Goal: Leave review/rating: Share an evaluation or opinion about a product, service, or content

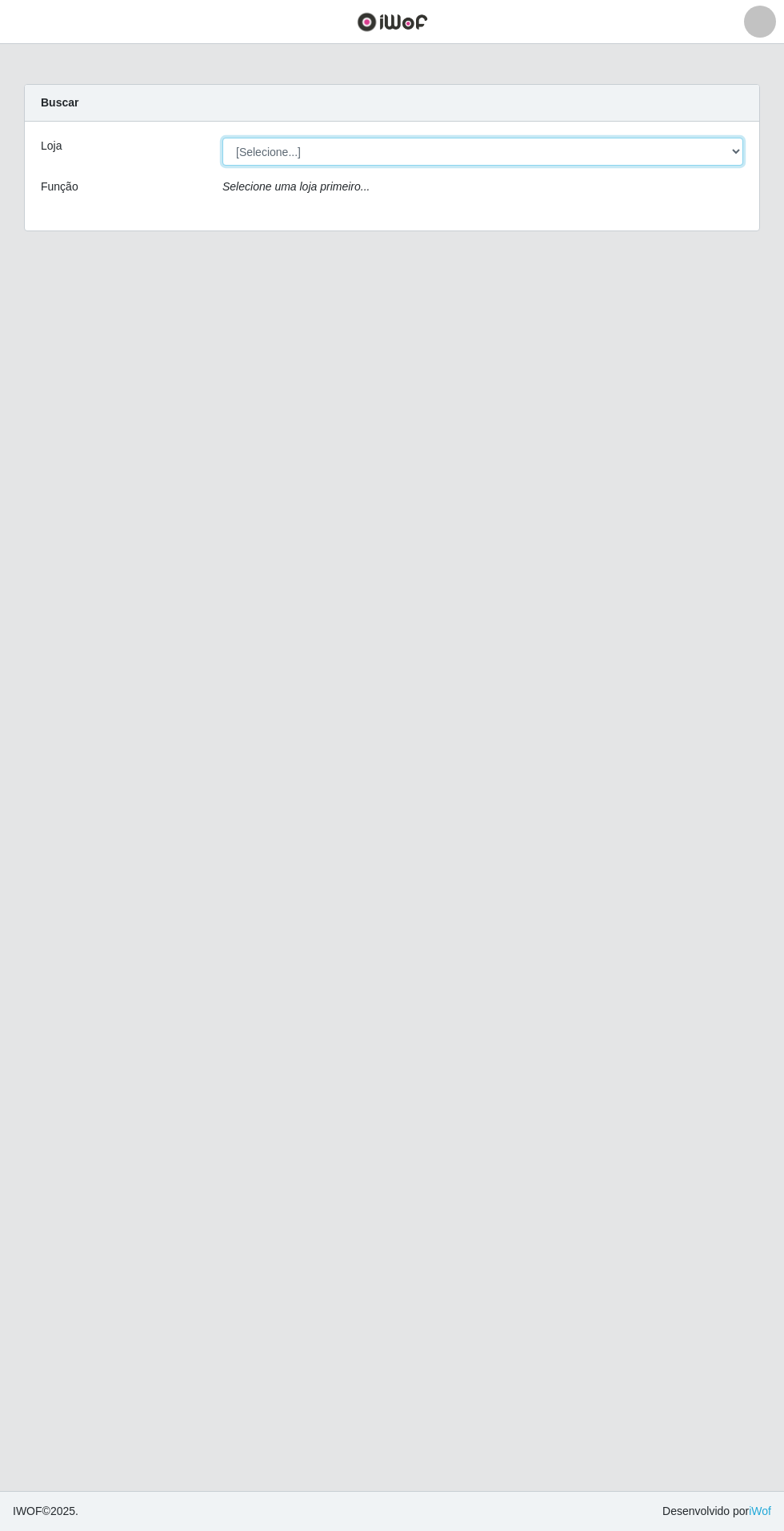
click at [738, 150] on select "[Selecione...] Atacado Vem - Loja 31 [GEOGRAPHIC_DATA]" at bounding box center [483, 152] width 521 height 28
select select "437"
click at [223, 138] on select "[Selecione...] Atacado Vem - Loja 31 [GEOGRAPHIC_DATA]" at bounding box center [483, 152] width 521 height 28
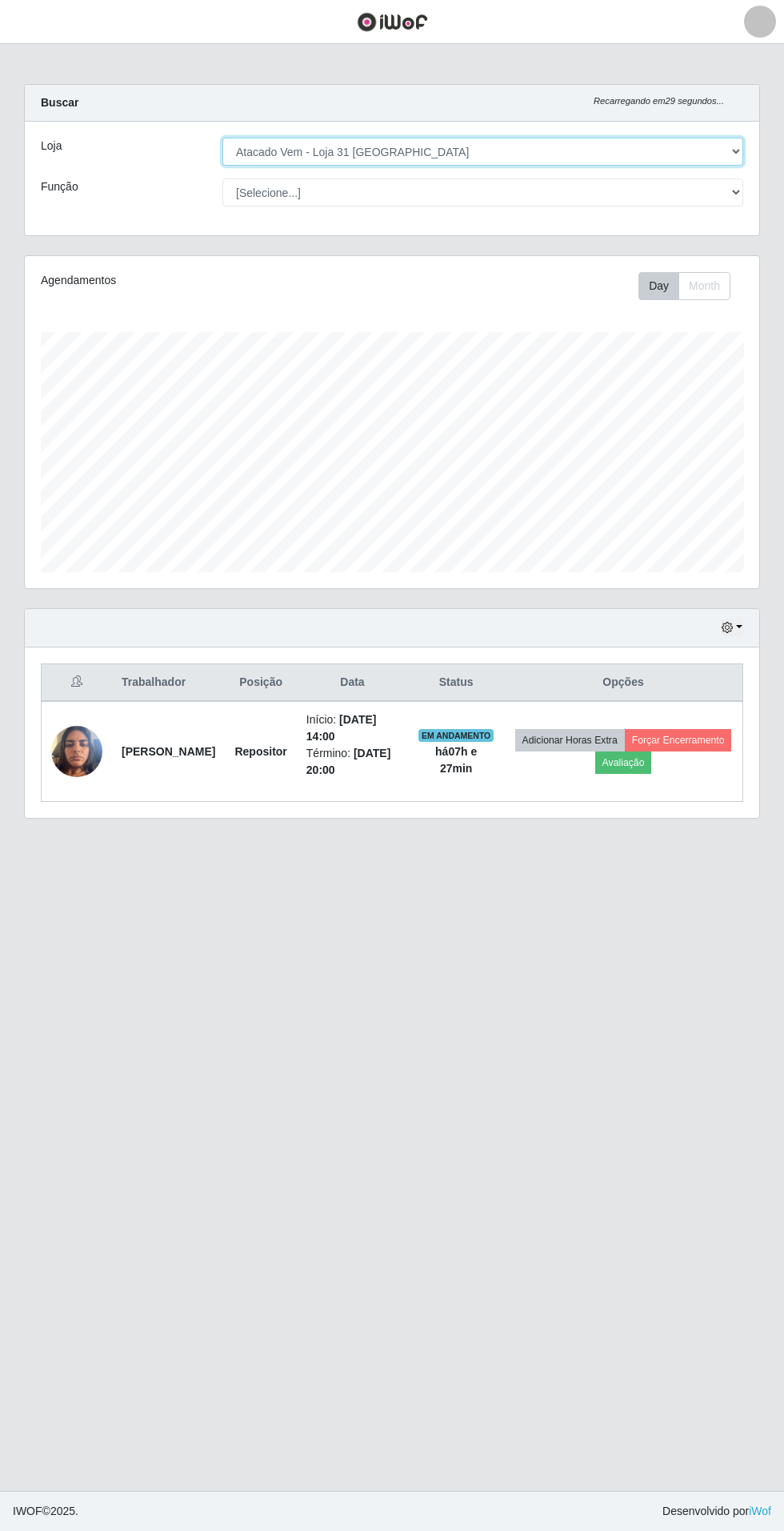
scroll to position [331, 734]
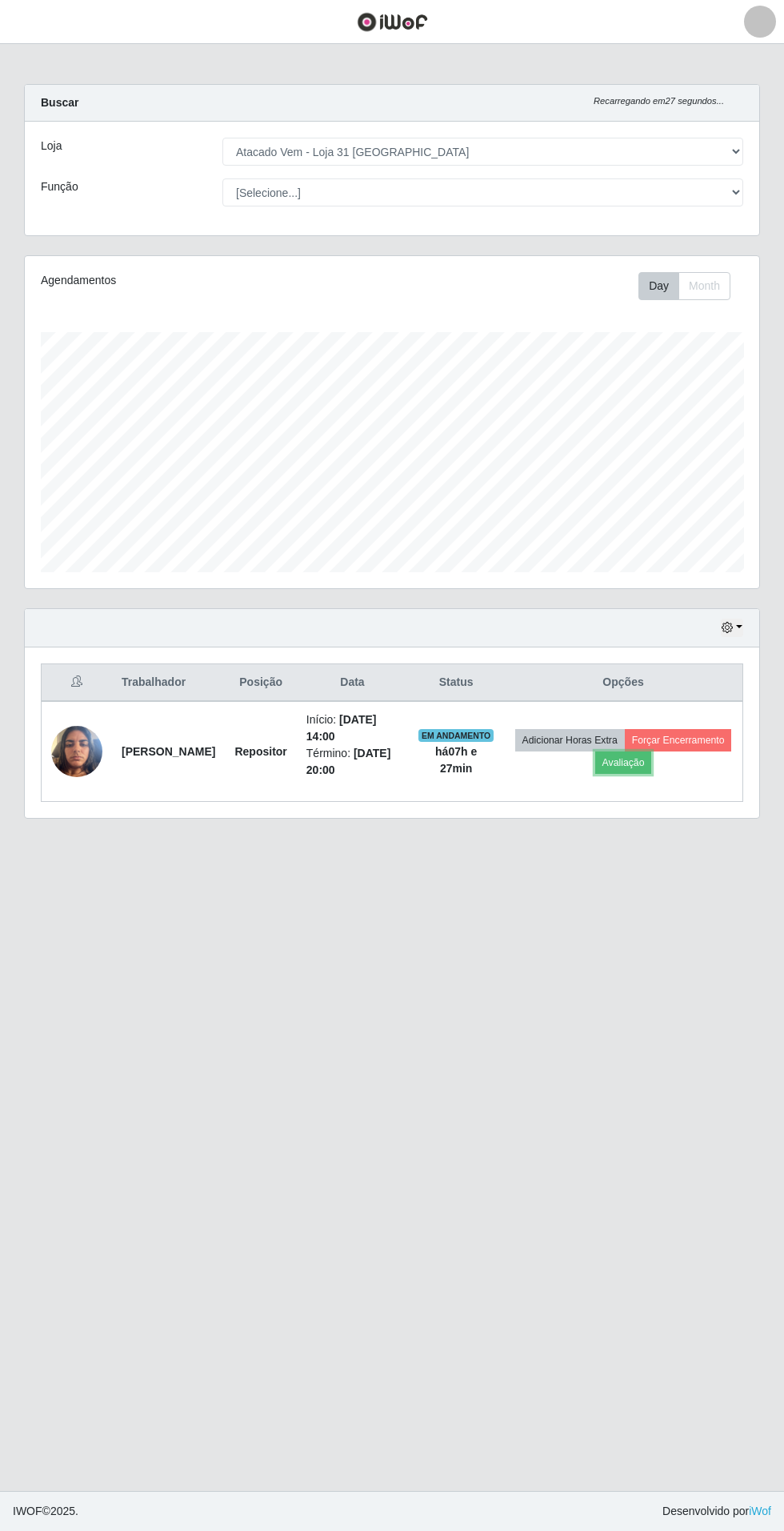
click at [652, 769] on button "Avaliação" at bounding box center [624, 763] width 57 height 23
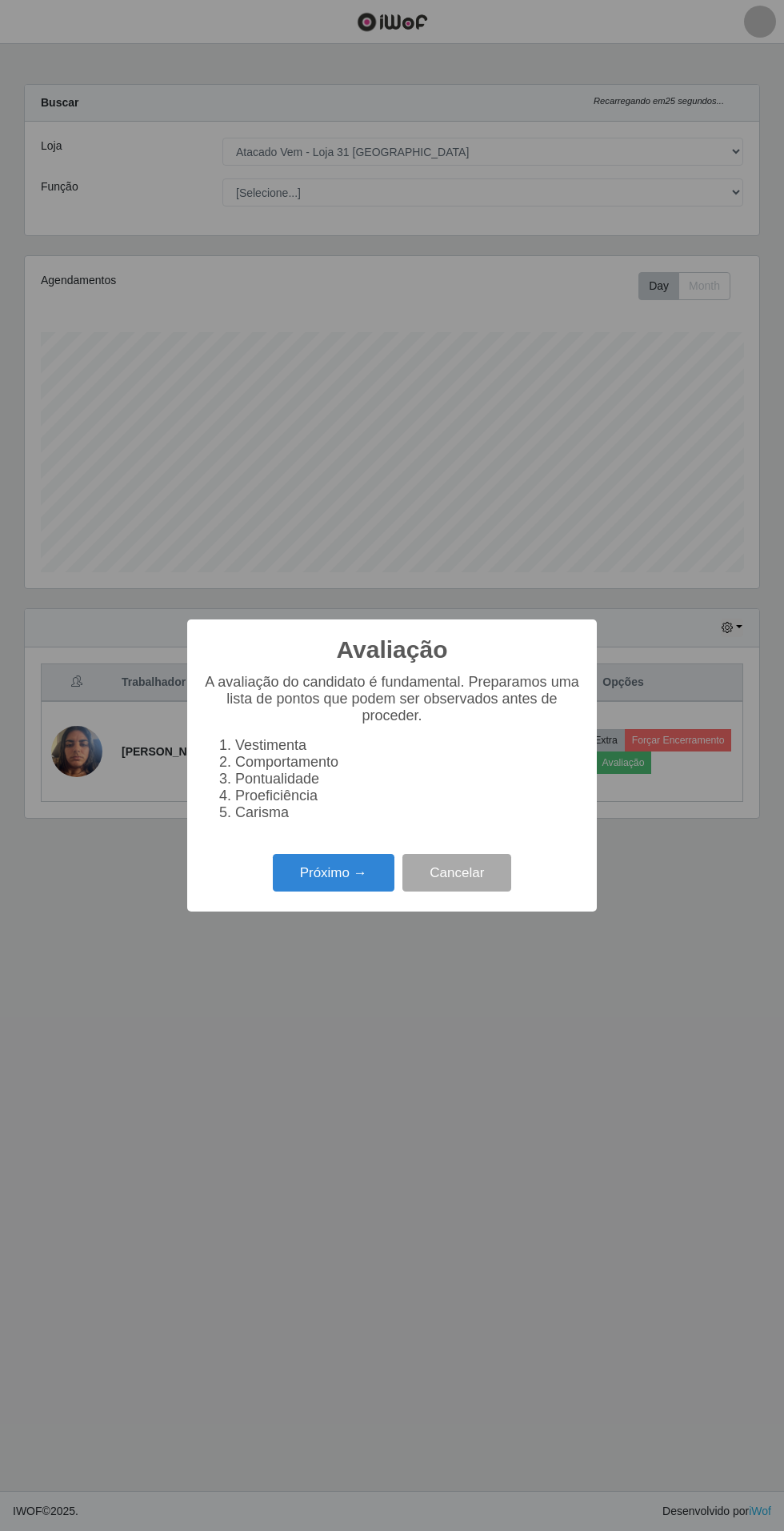
click at [307, 885] on button "Próximo →" at bounding box center [333, 872] width 122 height 38
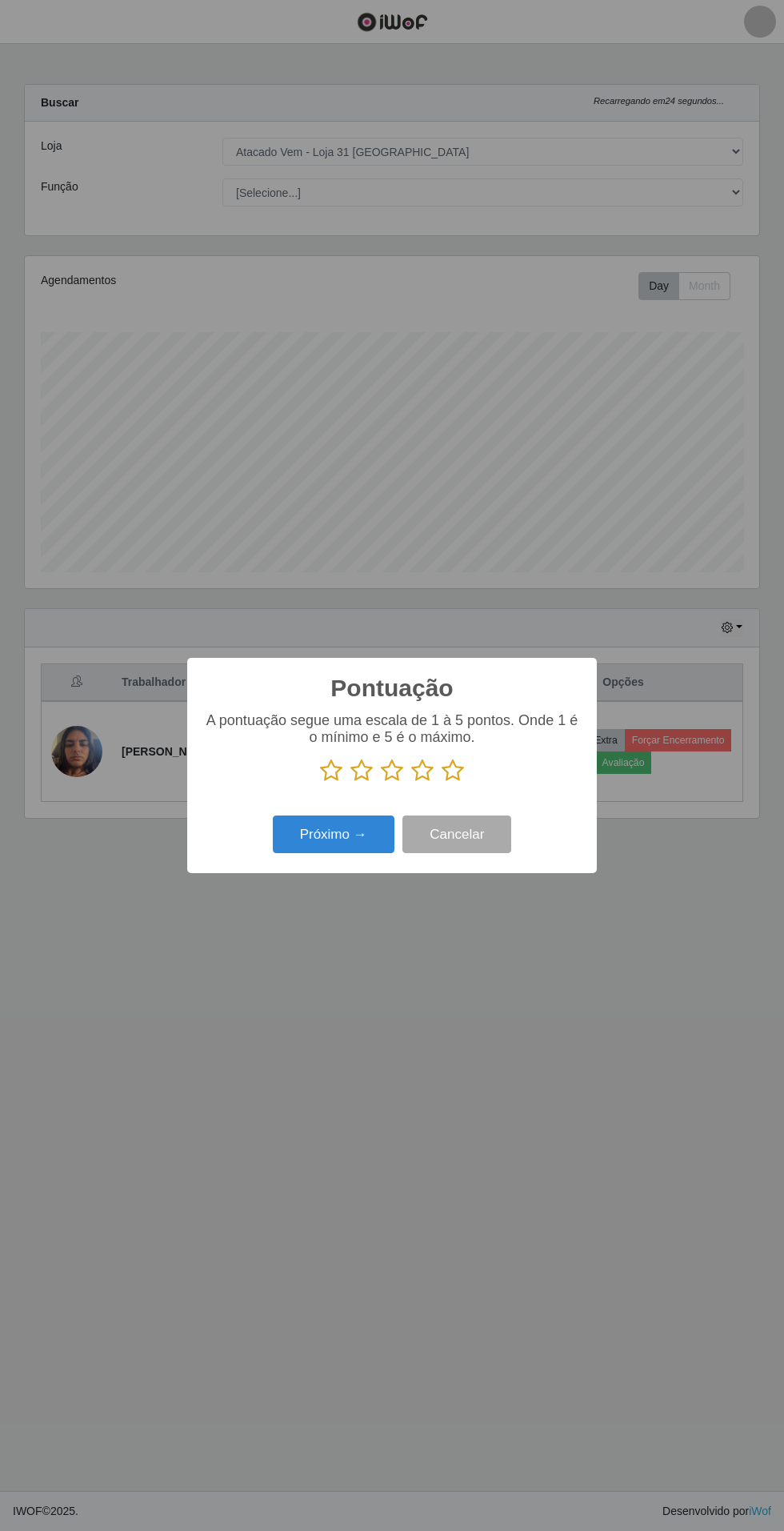
click at [486, 770] on p at bounding box center [392, 770] width 377 height 24
click at [483, 772] on p at bounding box center [392, 770] width 377 height 24
click at [459, 769] on icon at bounding box center [453, 770] width 23 height 24
click at [442, 782] on input "radio" at bounding box center [442, 782] width 0 height 0
click at [344, 834] on button "Próximo →" at bounding box center [333, 834] width 122 height 38
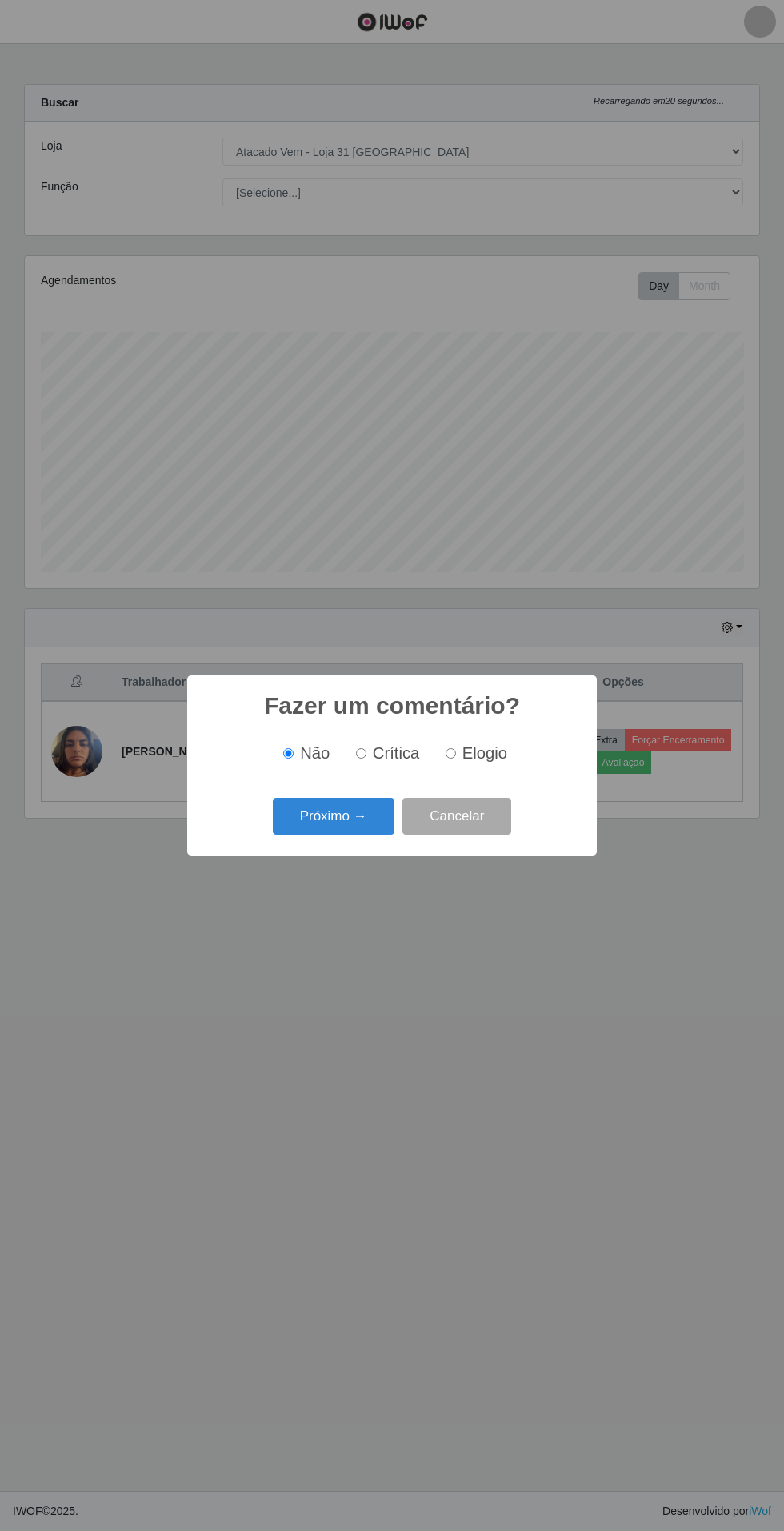
click at [345, 816] on button "Próximo →" at bounding box center [333, 816] width 122 height 38
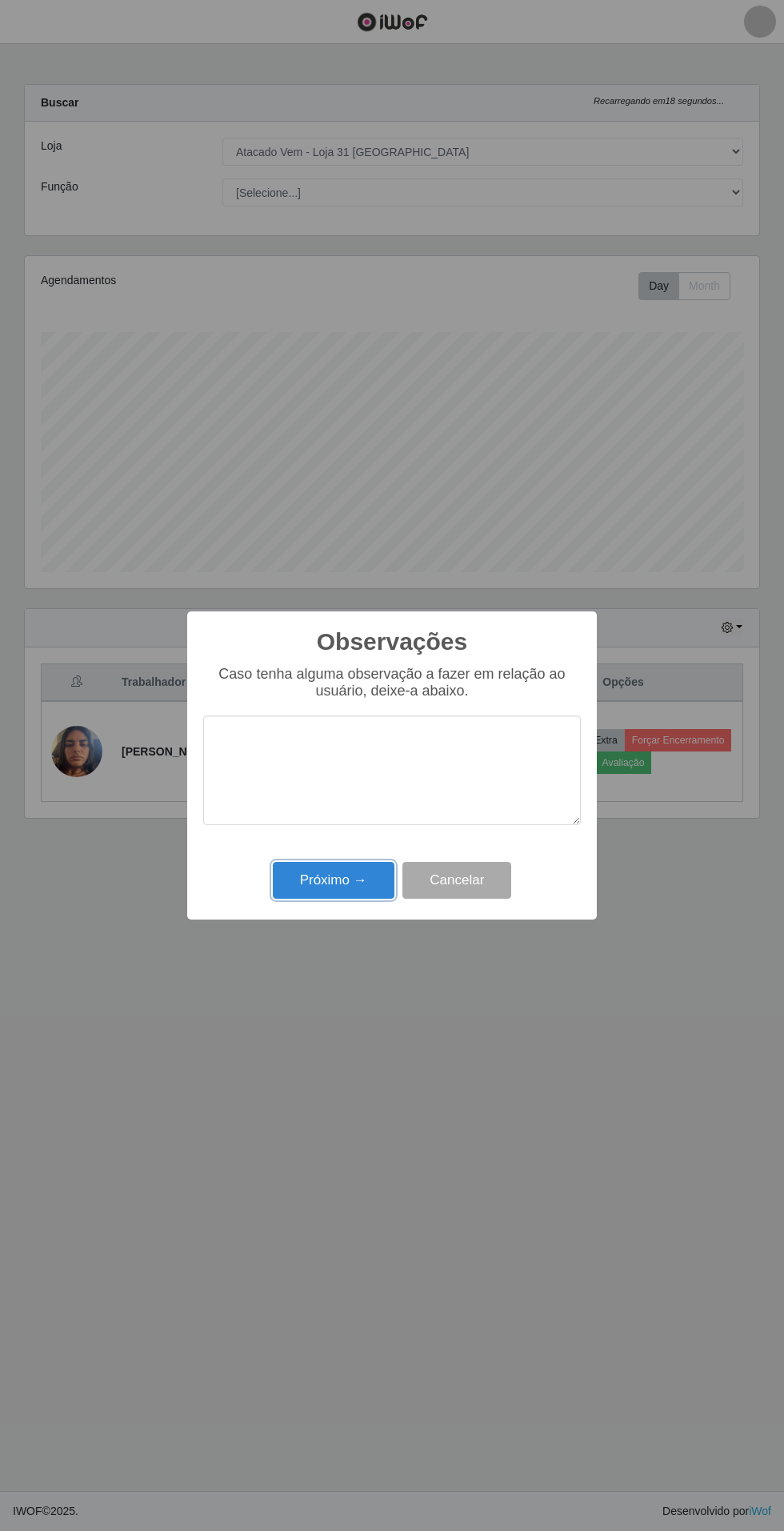
click at [347, 880] on button "Próximo →" at bounding box center [333, 881] width 122 height 38
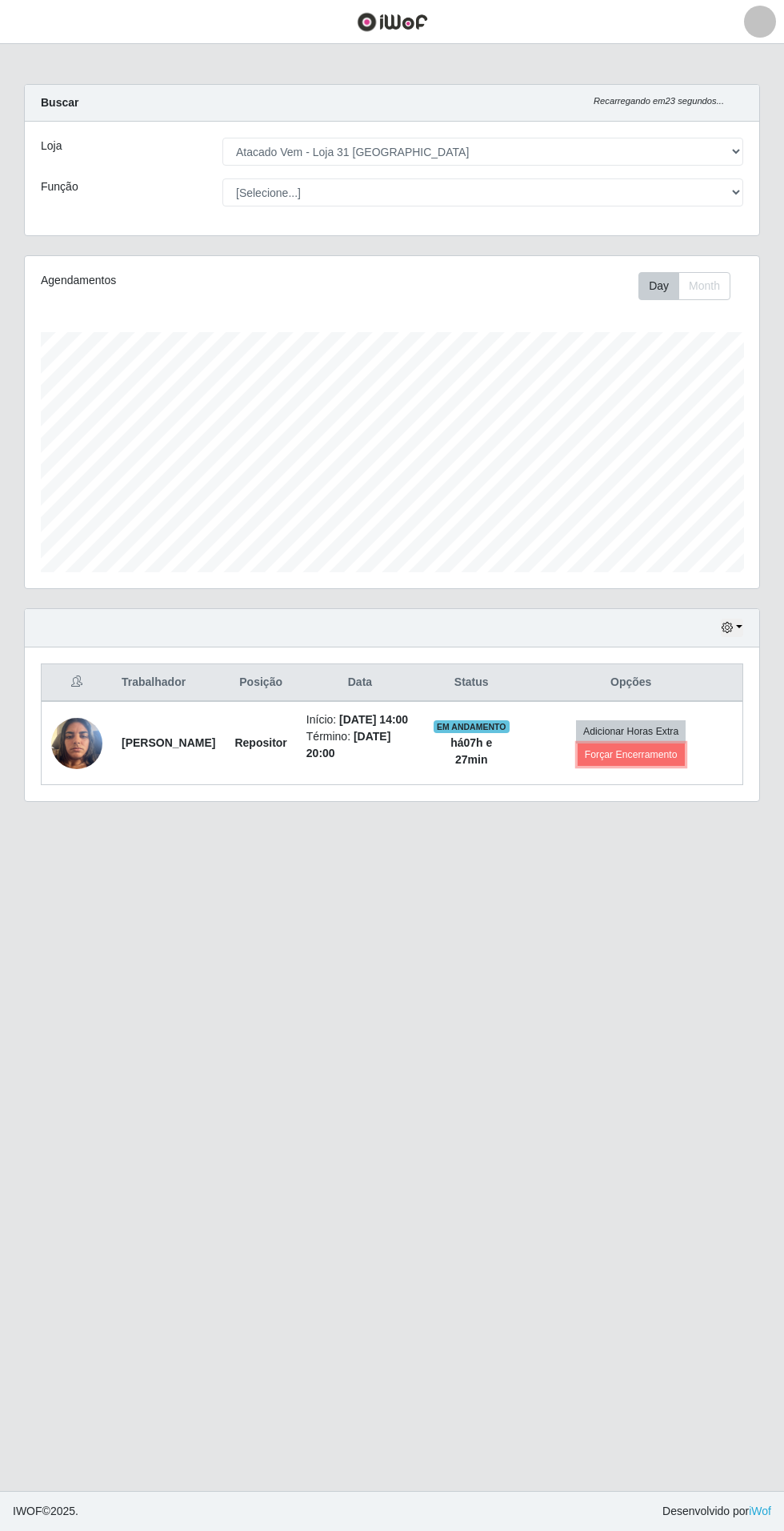
click at [654, 766] on button "Forçar Encerramento" at bounding box center [631, 754] width 108 height 23
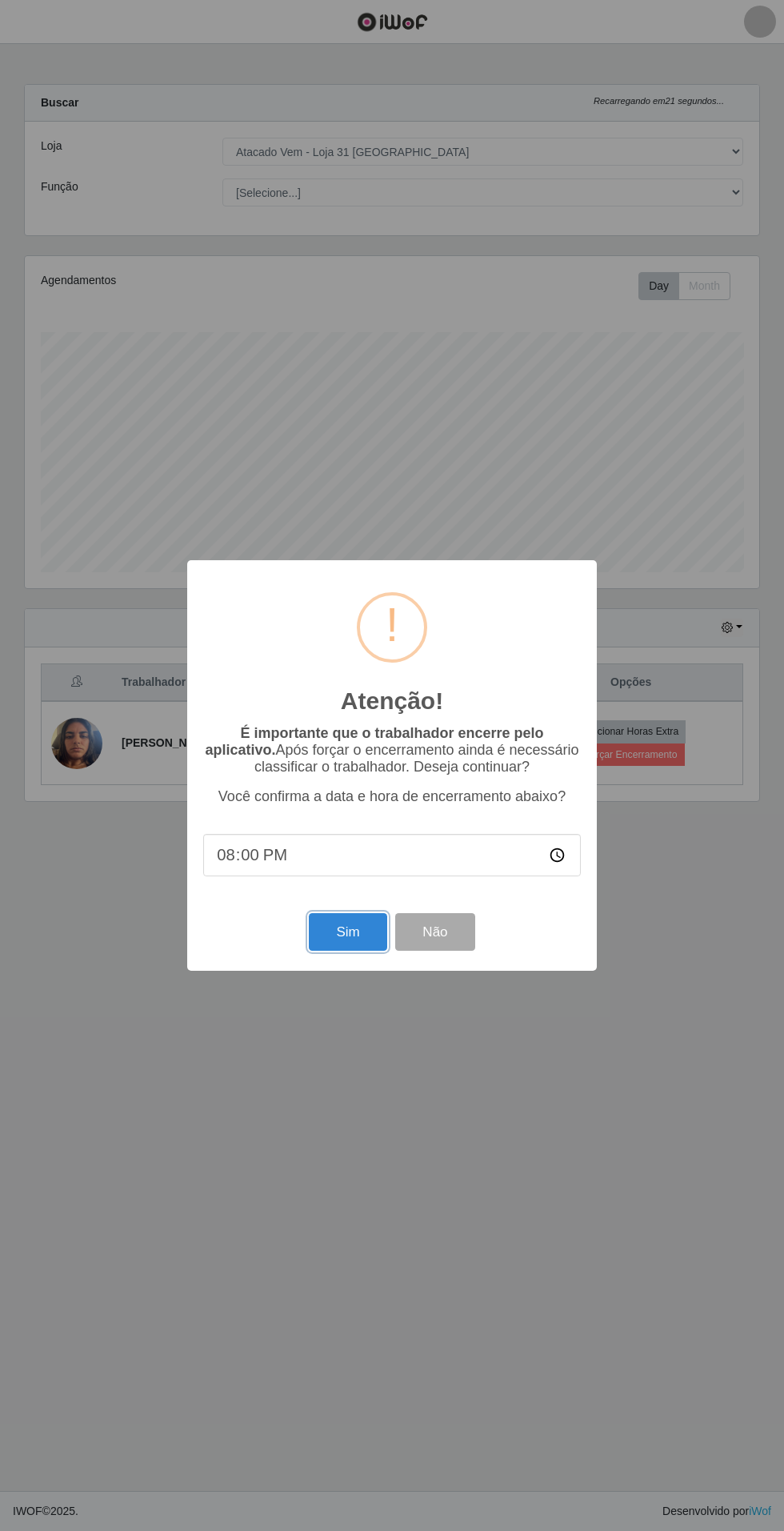
click at [347, 933] on button "Sim" at bounding box center [347, 932] width 77 height 38
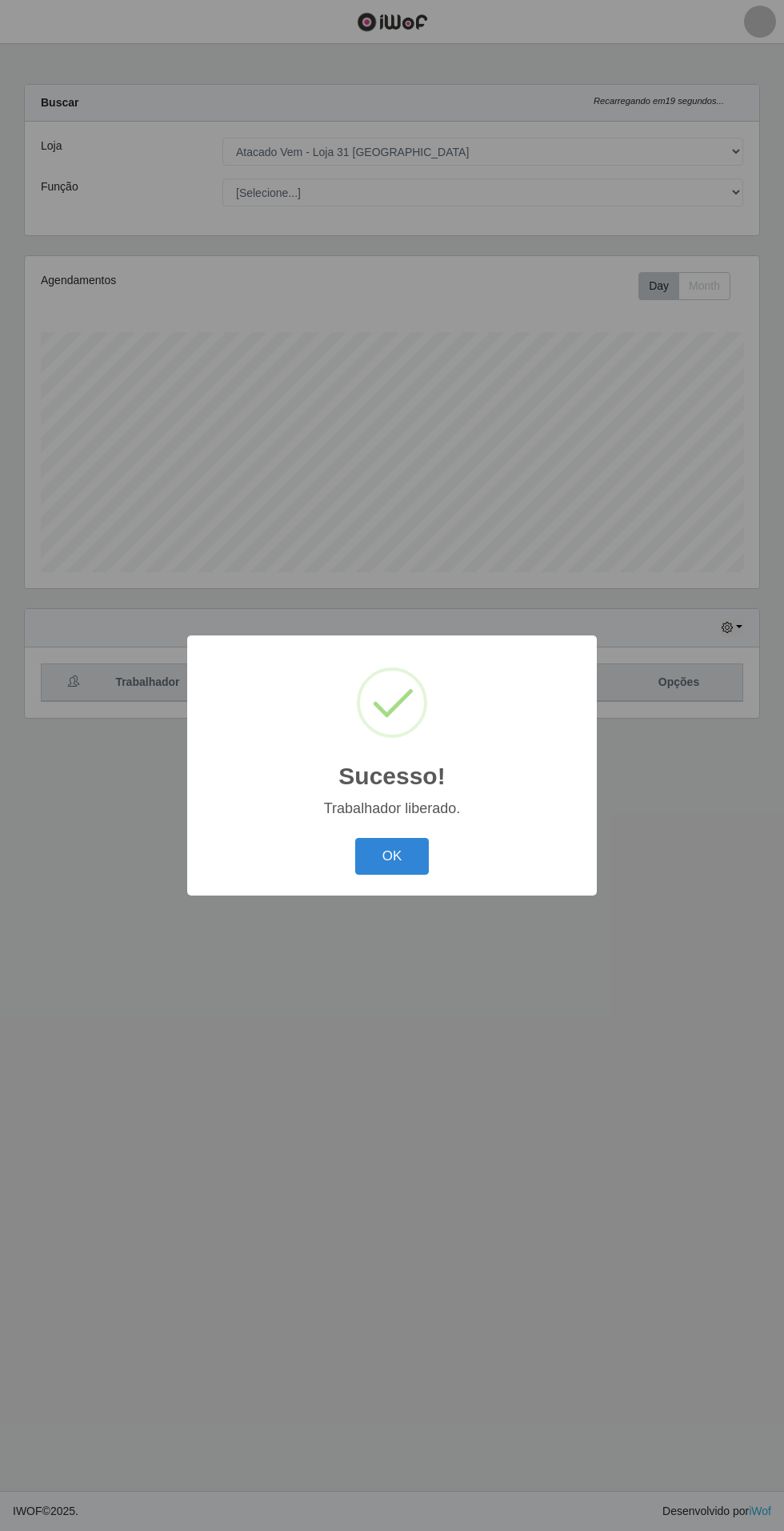
click at [392, 856] on button "OK" at bounding box center [392, 857] width 75 height 38
